Goal: Information Seeking & Learning: Understand process/instructions

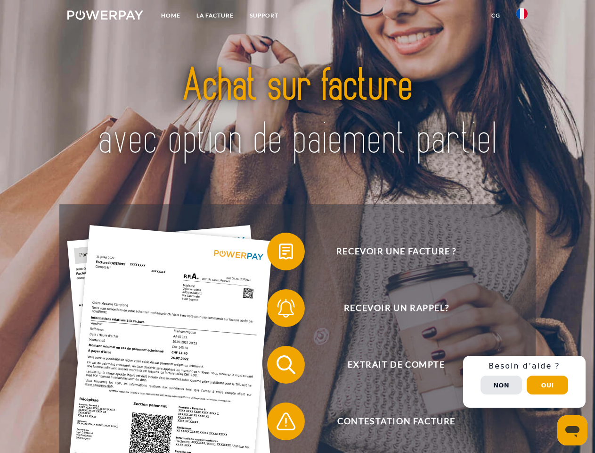
click at [105, 17] on img at bounding box center [105, 14] width 76 height 9
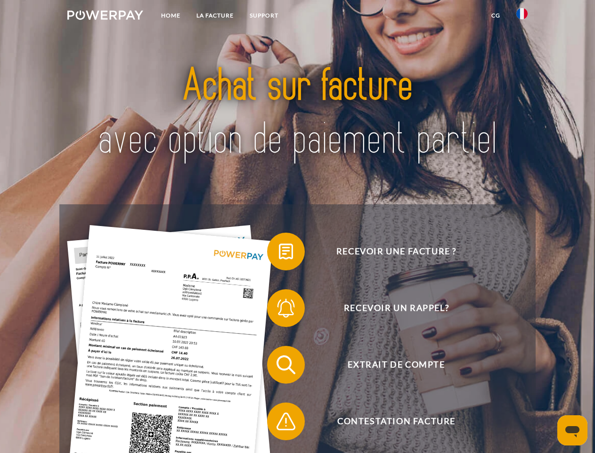
click at [522, 17] on img at bounding box center [522, 13] width 11 height 11
click at [496, 16] on link "CG" at bounding box center [496, 15] width 25 height 17
click at [279, 253] on span at bounding box center [271, 251] width 47 height 47
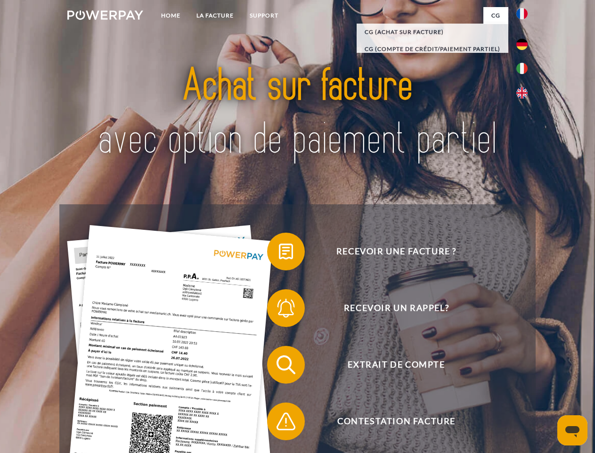
click at [279, 310] on span at bounding box center [271, 307] width 47 height 47
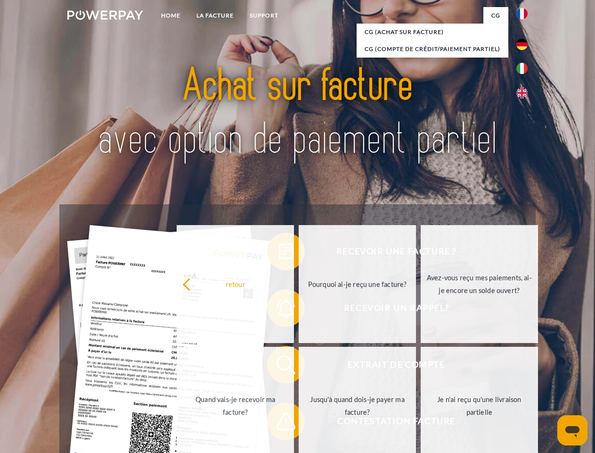
click at [299, 366] on link "Jusqu'à quand dois-je payer ma facture?" at bounding box center [357, 406] width 117 height 118
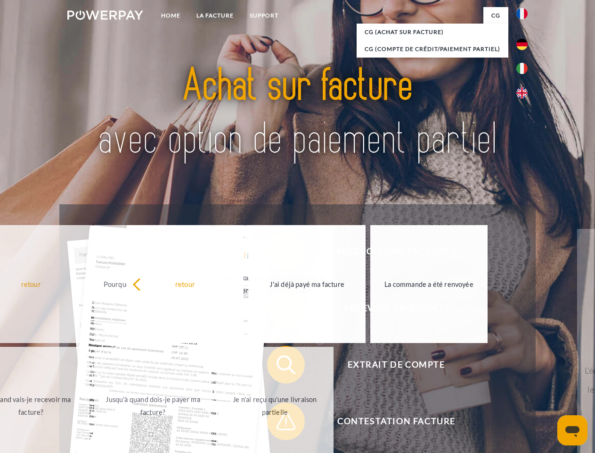
click at [279, 423] on span at bounding box center [271, 420] width 47 height 47
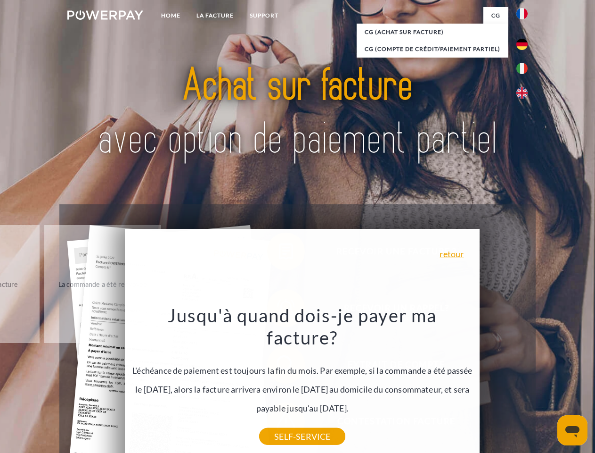
click at [525, 381] on div "Recevoir une facture ? Recevoir un rappel? Extrait de compte retour" at bounding box center [297, 392] width 476 height 377
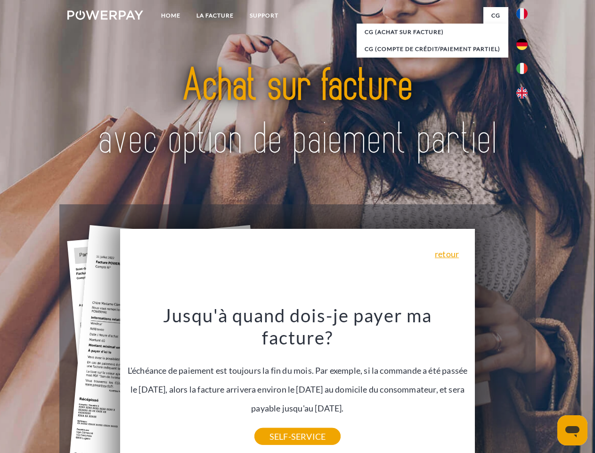
click at [502, 383] on span "Extrait de compte" at bounding box center [396, 365] width 231 height 38
click at [548, 385] on header "Home LA FACTURE Support" at bounding box center [297, 325] width 595 height 651
